Goal: Task Accomplishment & Management: Manage account settings

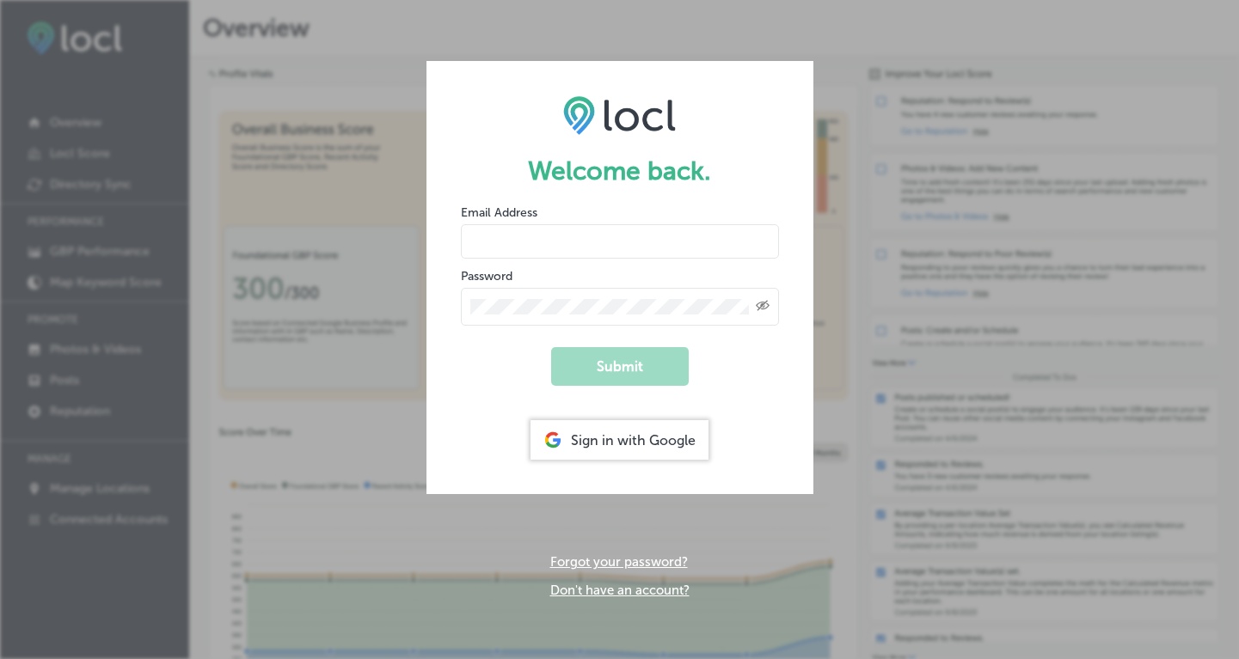
type input "[PERSON_NAME][EMAIL_ADDRESS][DOMAIN_NAME]"
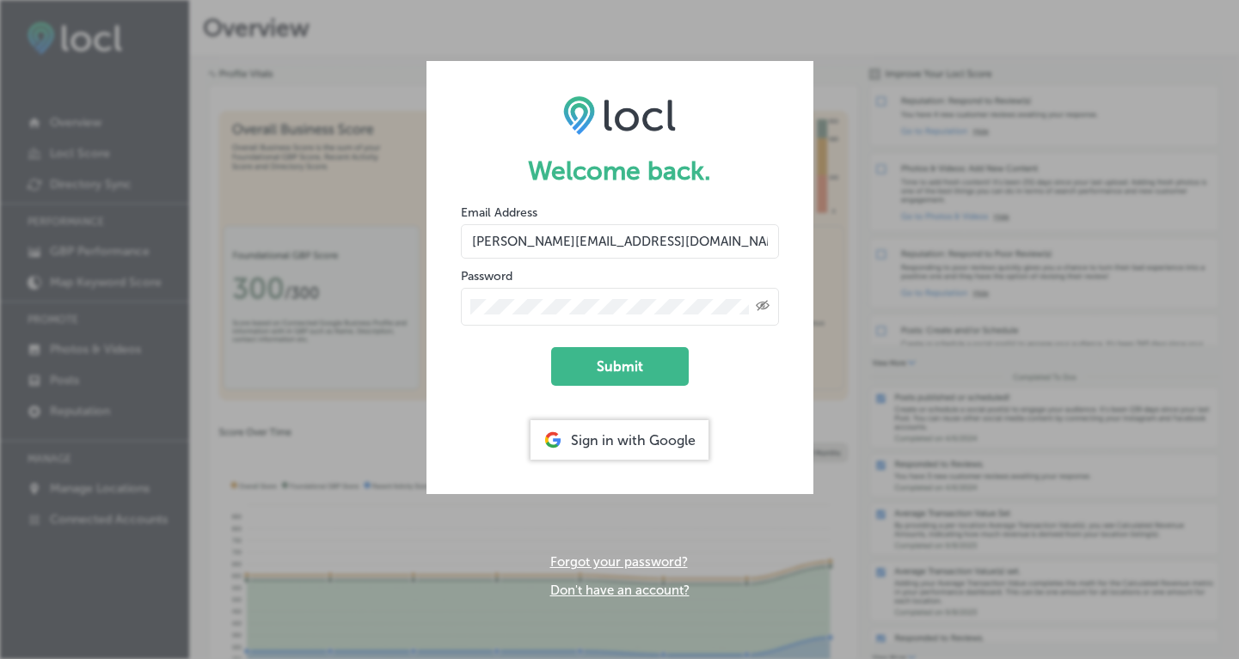
click at [626, 343] on form "Welcome back. Email Address stacey@puresweatstudios.com Password Created with S…" at bounding box center [619, 277] width 387 height 433
click at [628, 365] on button "Submit" at bounding box center [620, 366] width 138 height 39
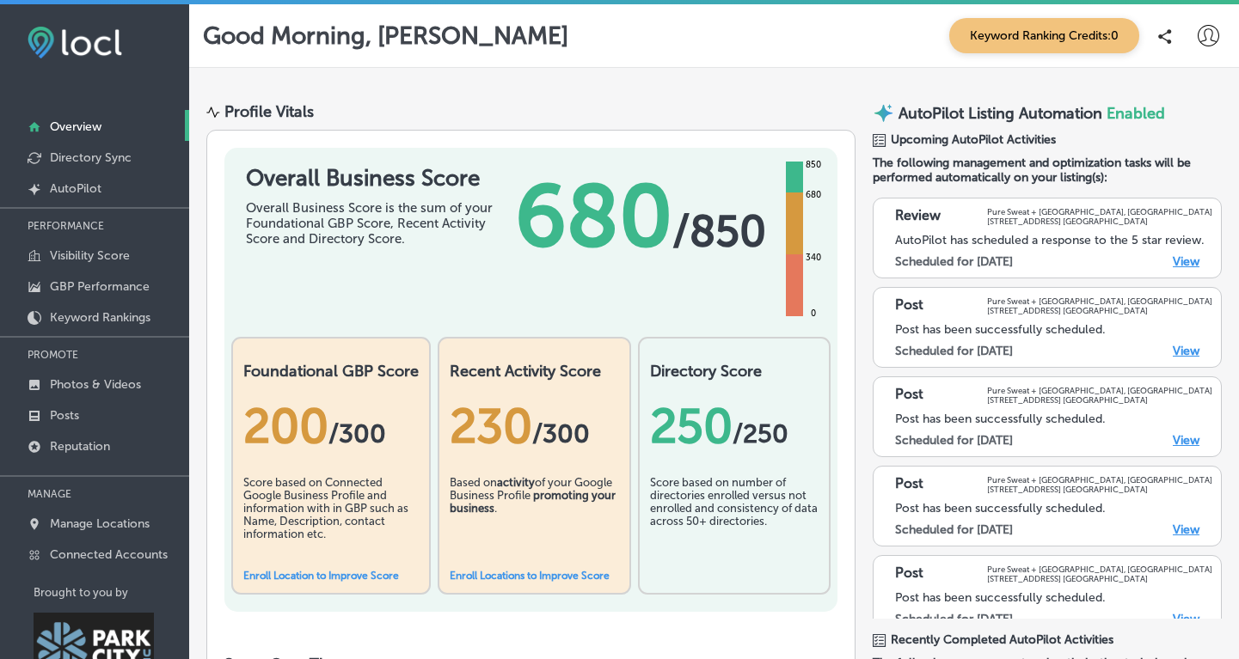
click at [1184, 348] on link "View" at bounding box center [1186, 351] width 27 height 15
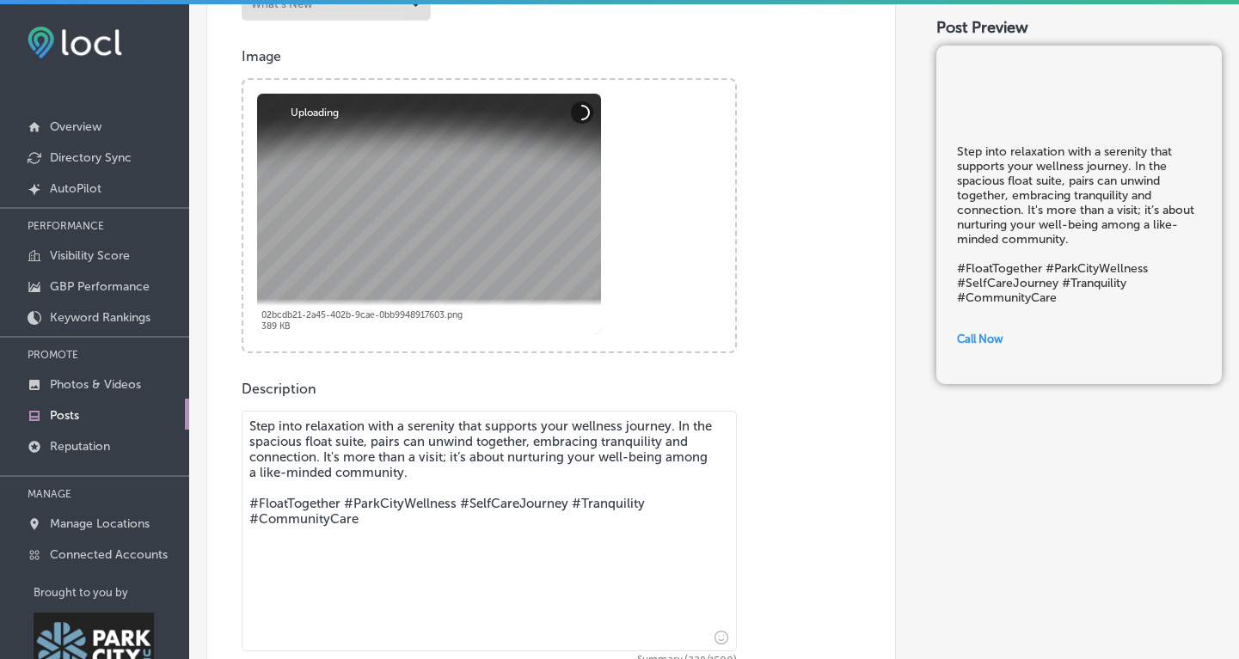
scroll to position [548, 0]
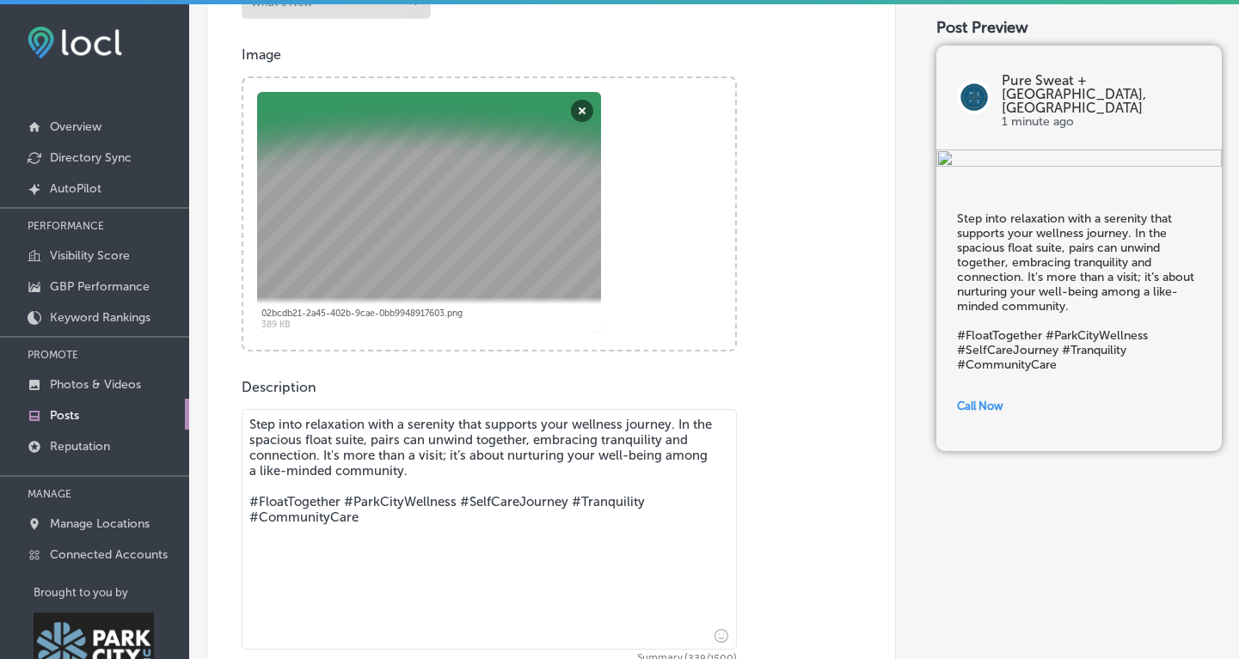
click at [717, 423] on textarea "Step into relaxation with a serenity that supports your wellness journey. In th…" at bounding box center [489, 529] width 495 height 241
click at [403, 444] on textarea "Step into relaxation with a serenity that supports your wellness journey. In ou…" at bounding box center [489, 529] width 495 height 241
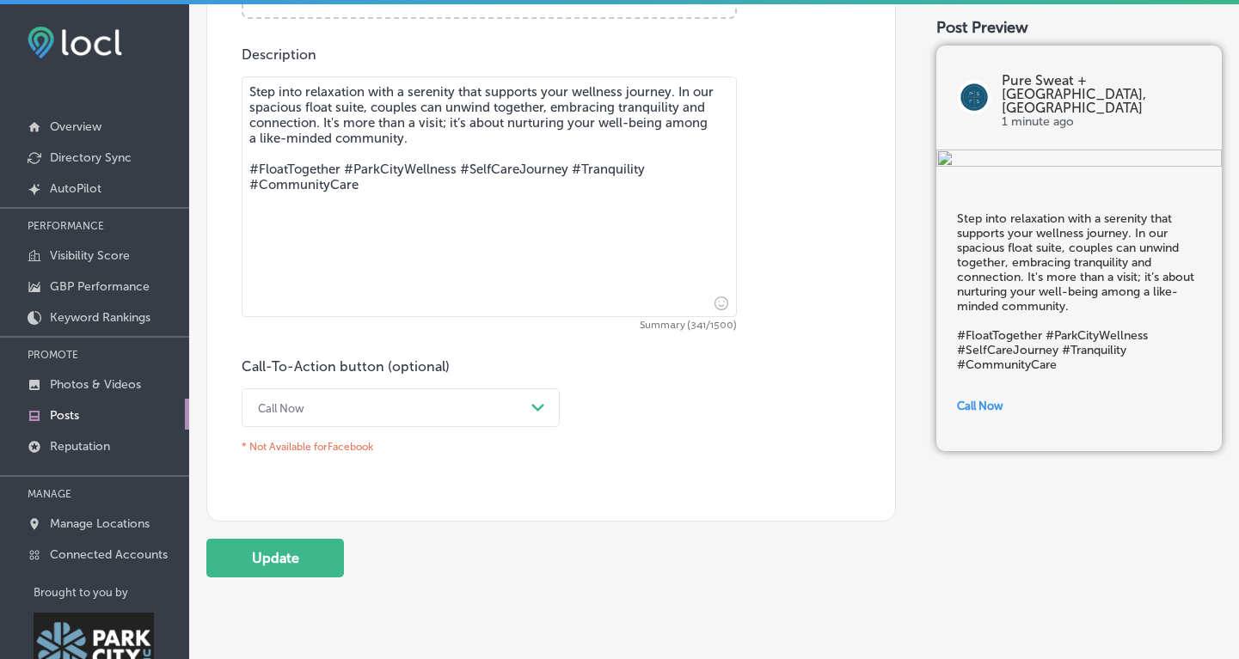
scroll to position [889, 0]
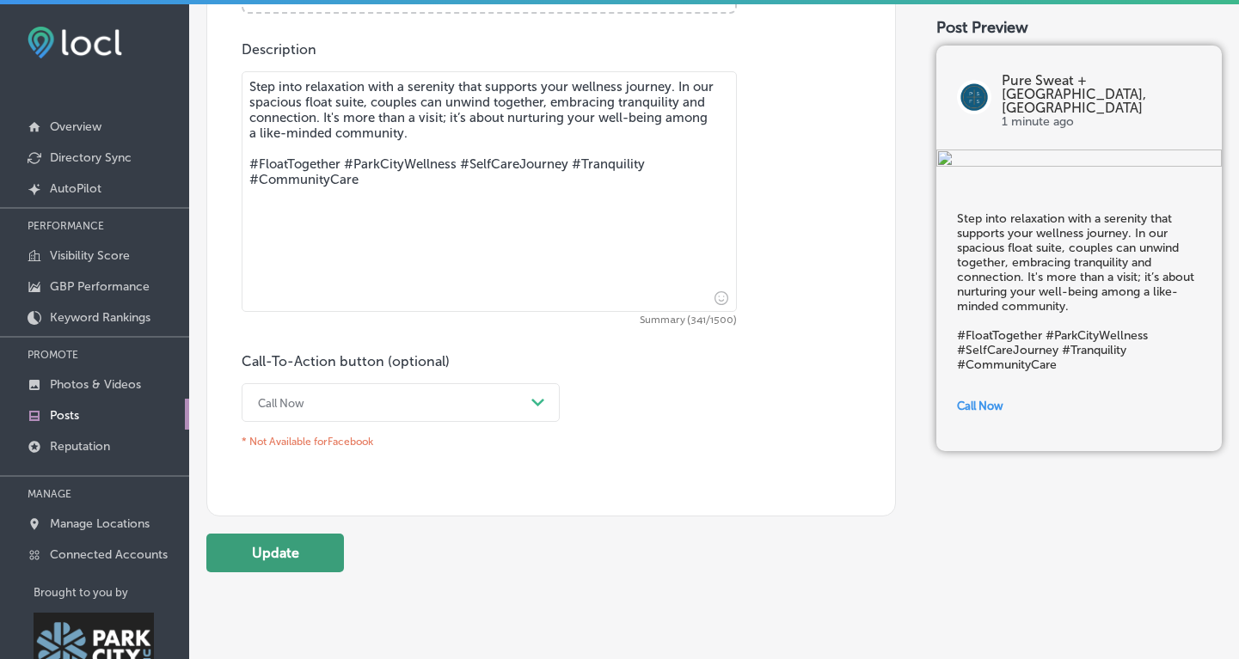
type textarea "Step into relaxation with a serenity that supports your wellness journey. In ou…"
click at [291, 545] on button "Update" at bounding box center [275, 553] width 138 height 39
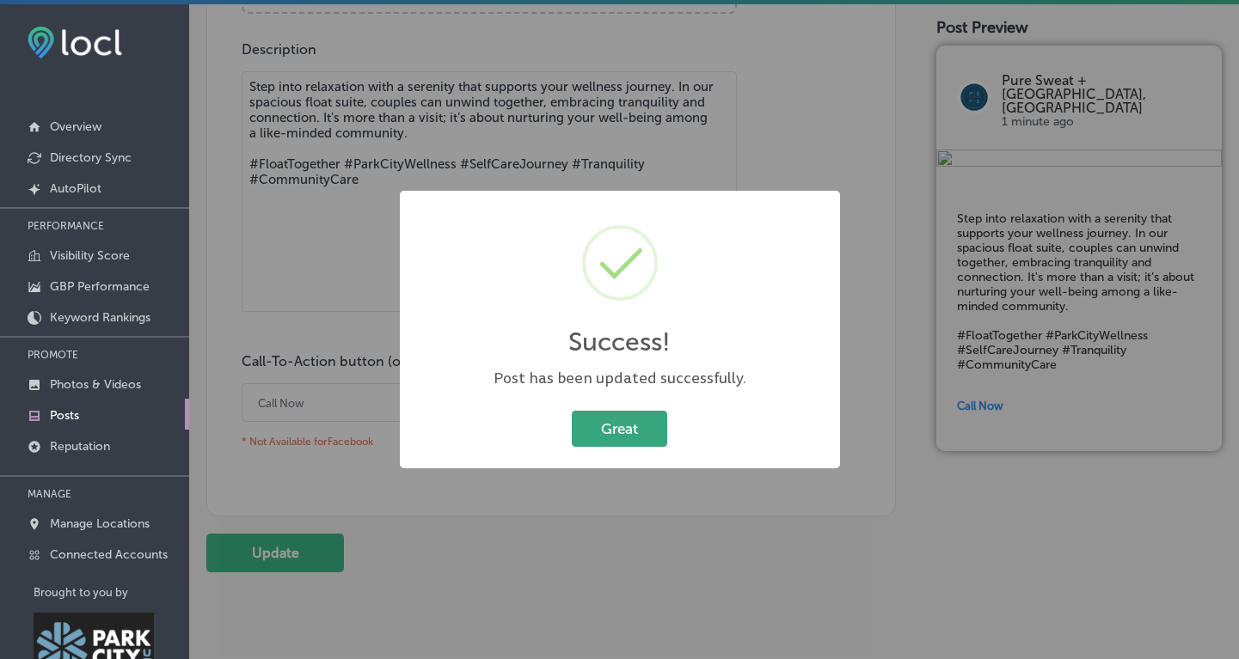
click at [633, 429] on button "Great" at bounding box center [619, 428] width 95 height 35
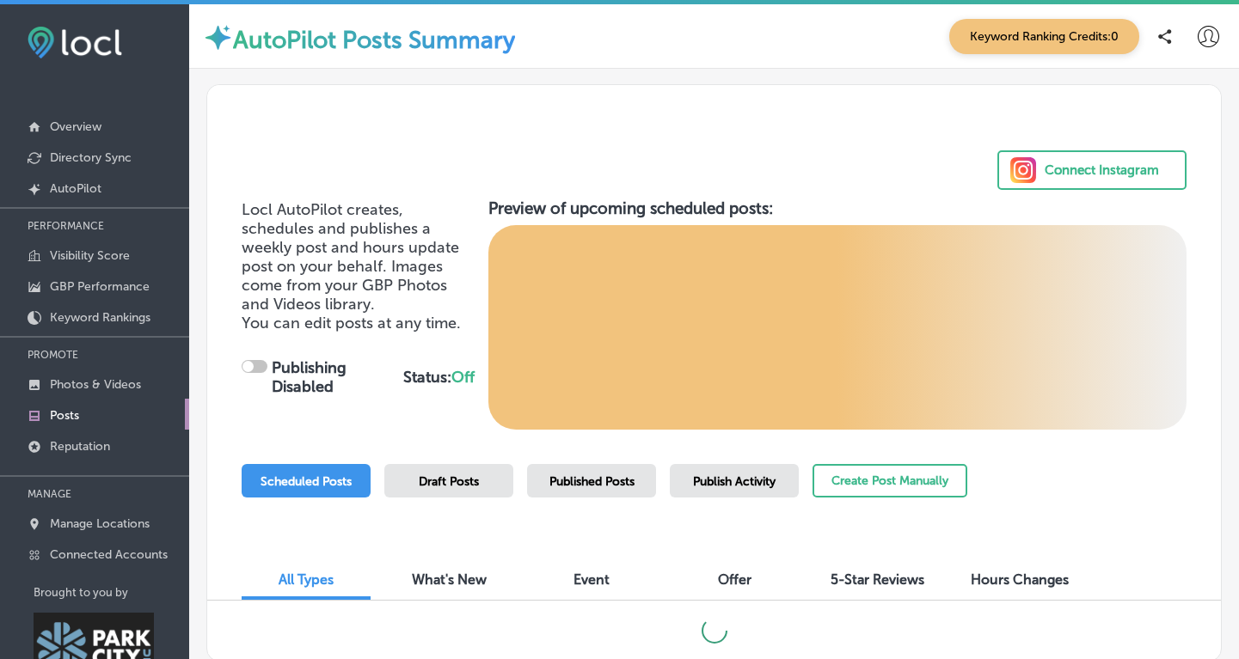
checkbox input "true"
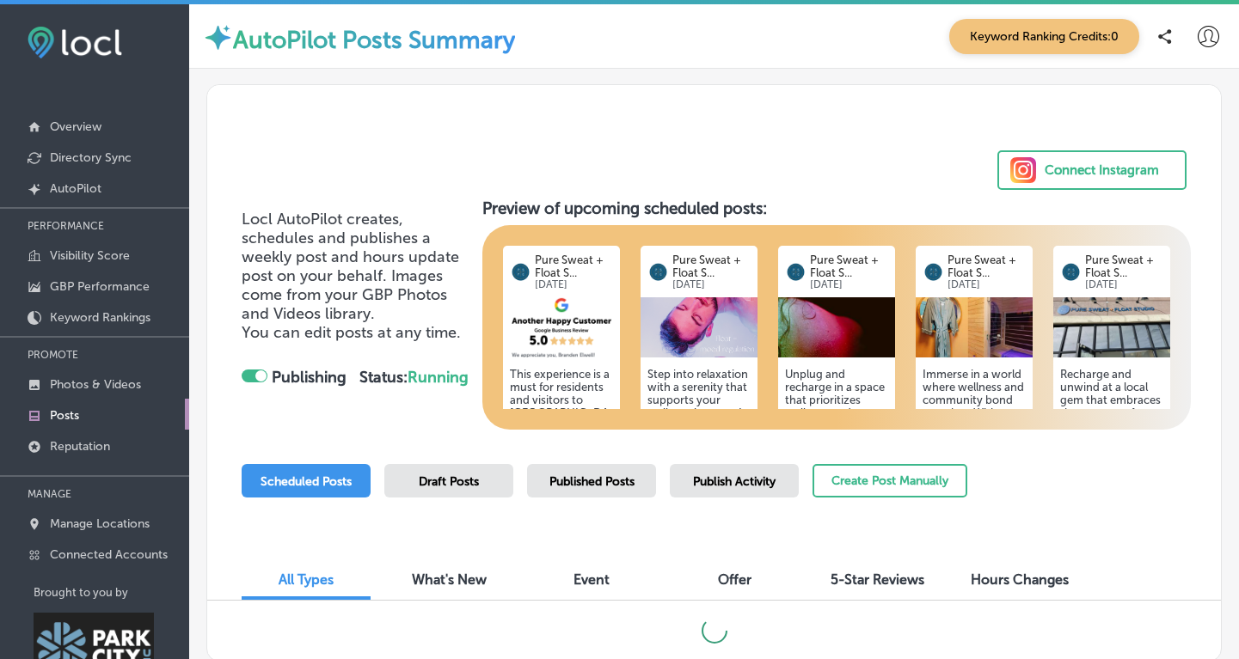
click at [1209, 38] on icon at bounding box center [1208, 36] width 21 height 21
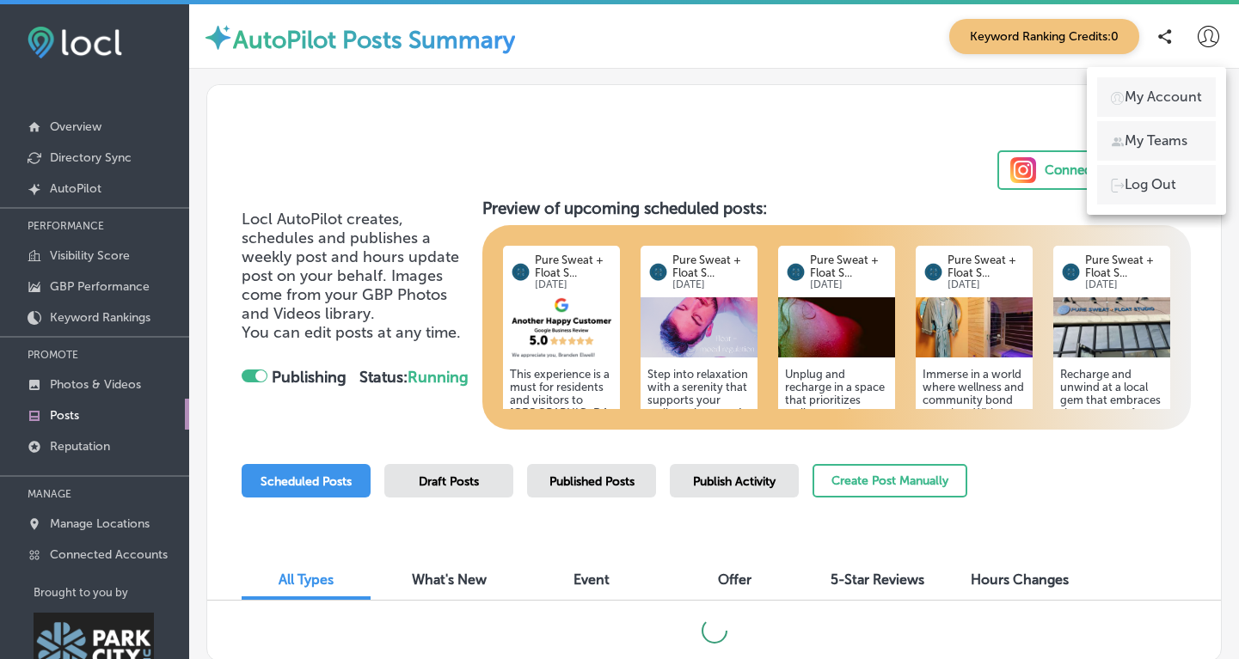
click at [1007, 106] on div at bounding box center [619, 329] width 1239 height 659
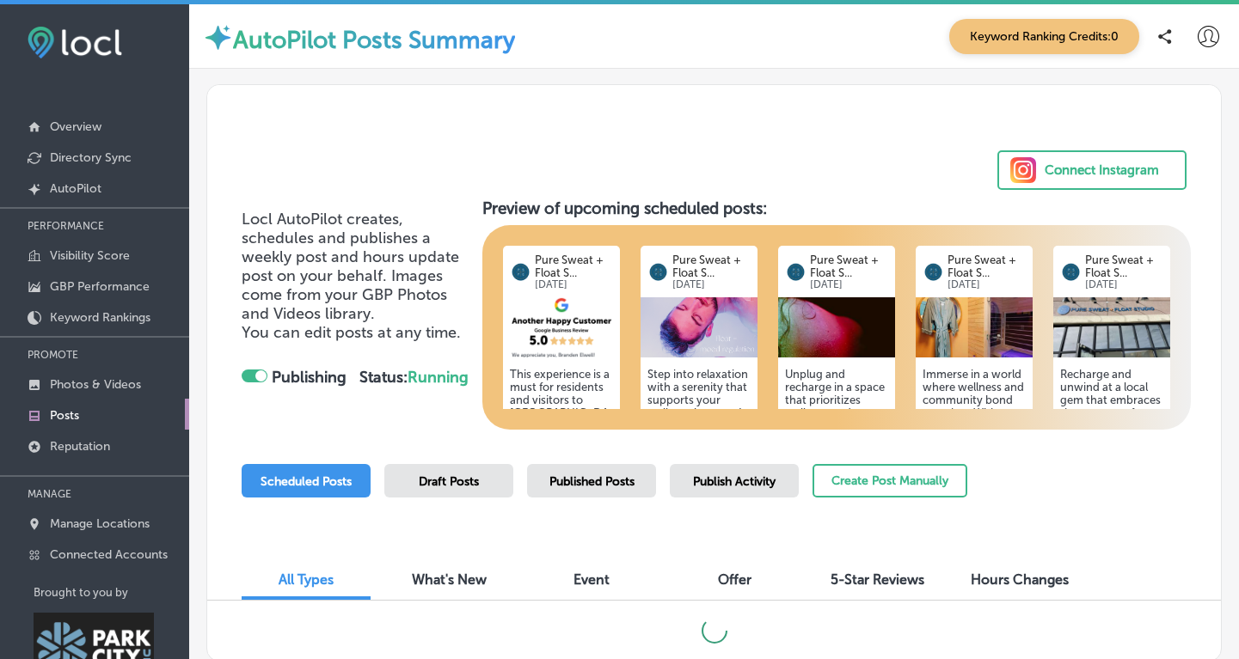
click at [1057, 165] on div "Connect Instagram" at bounding box center [1102, 170] width 114 height 26
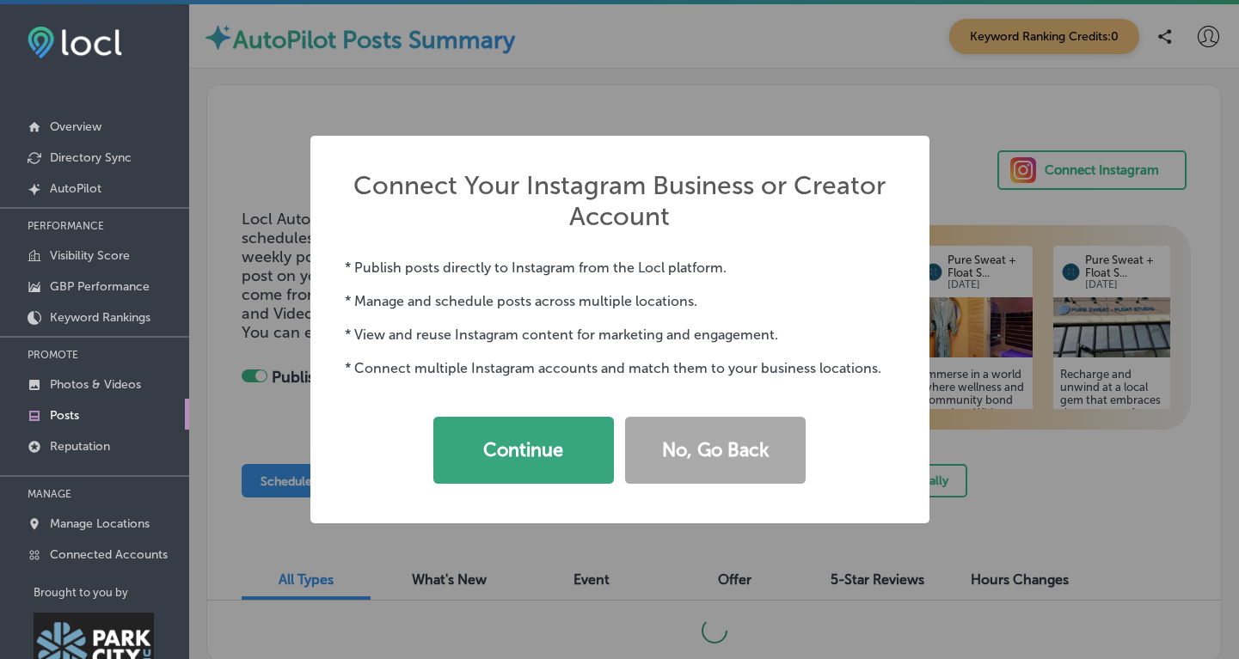
click at [551, 438] on button "Continue" at bounding box center [523, 450] width 181 height 67
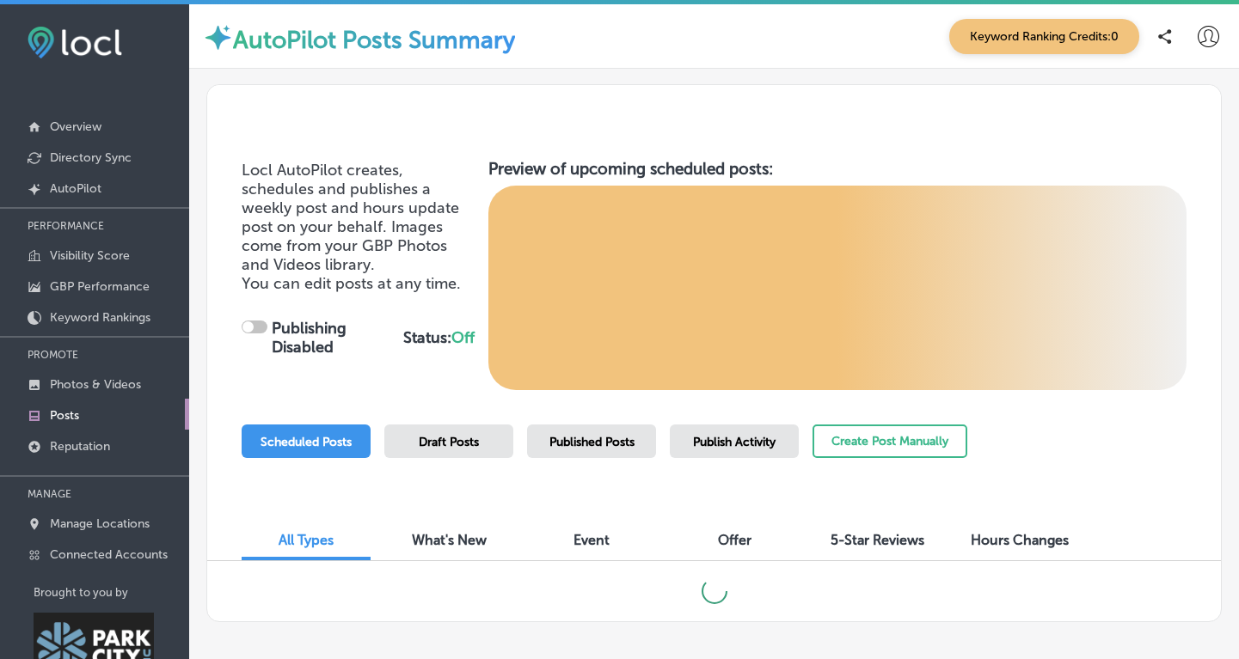
checkbox input "true"
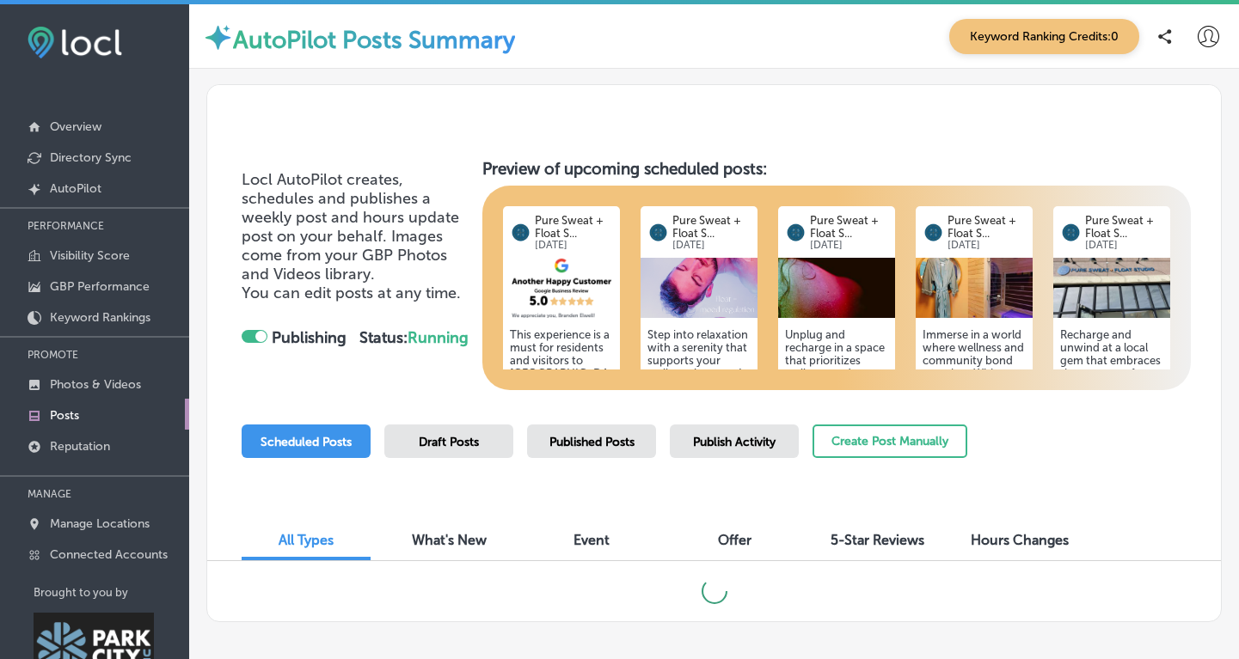
click at [1206, 35] on icon at bounding box center [1208, 36] width 21 height 21
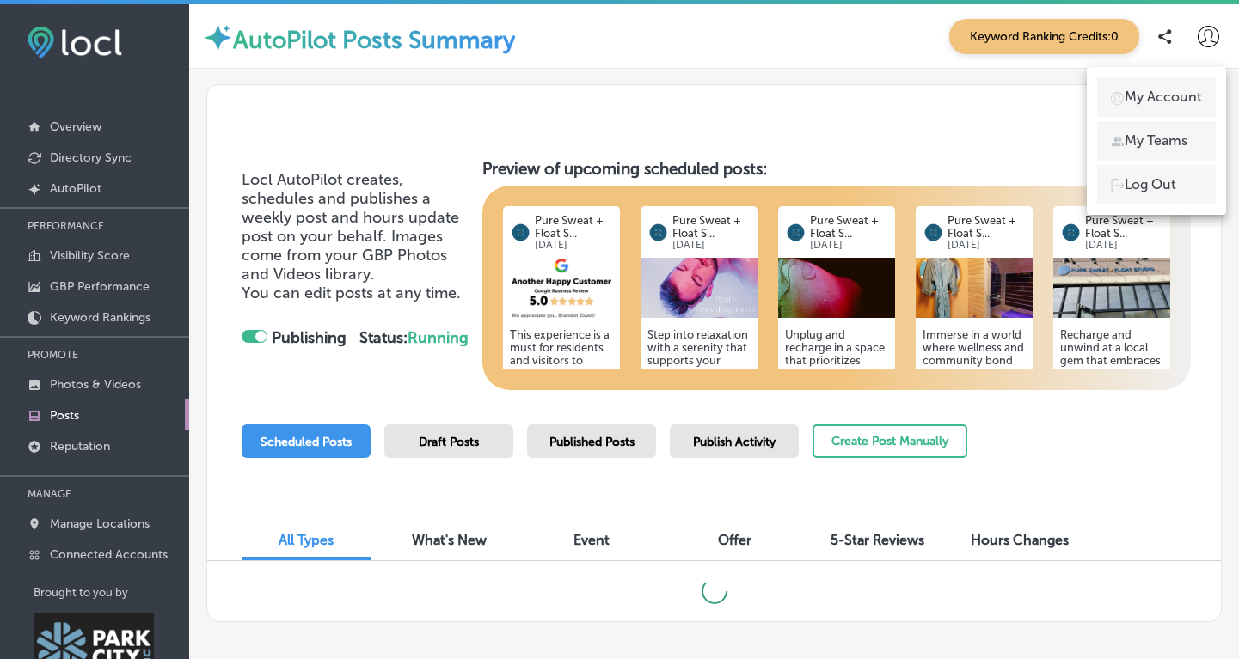
click at [1144, 186] on p "Log Out" at bounding box center [1150, 185] width 52 height 21
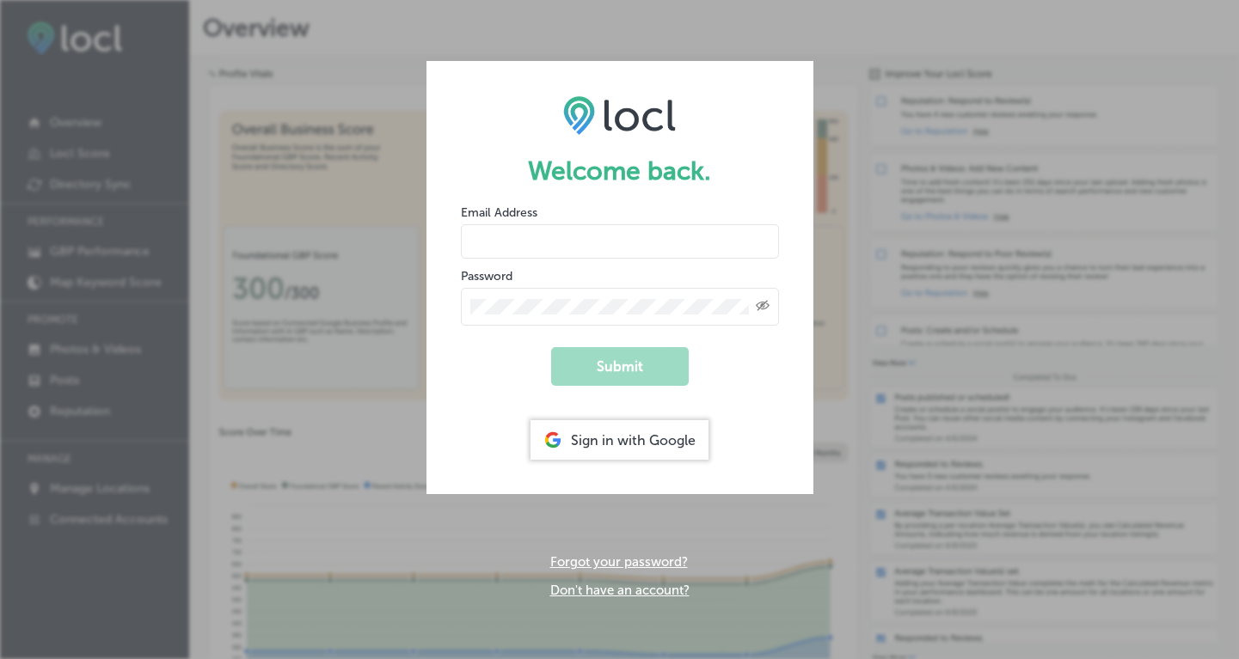
type input "[PERSON_NAME][EMAIL_ADDRESS][DOMAIN_NAME]"
